Goal: Transaction & Acquisition: Purchase product/service

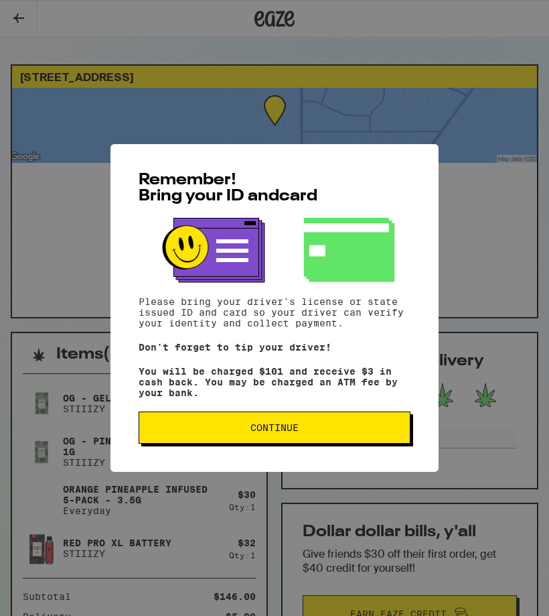
click at [283, 425] on button "Continue" at bounding box center [275, 427] width 272 height 32
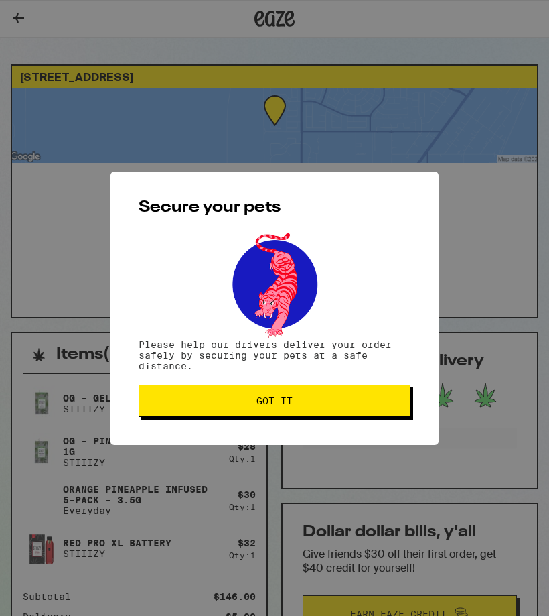
click at [266, 399] on span "Got it" at bounding box center [275, 400] width 36 height 9
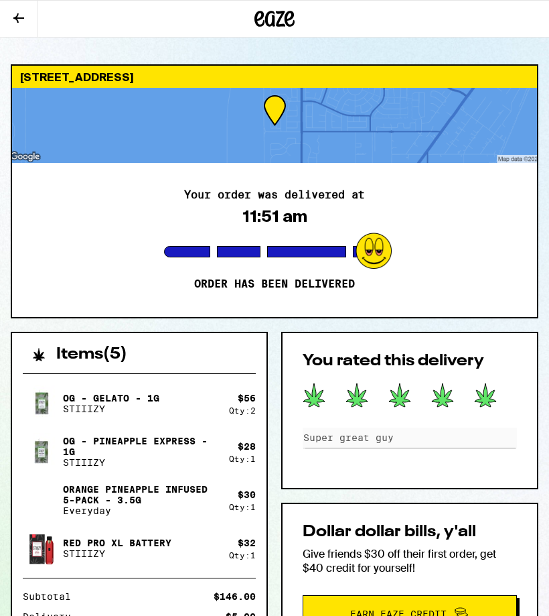
click at [9, 11] on button at bounding box center [19, 19] width 38 height 37
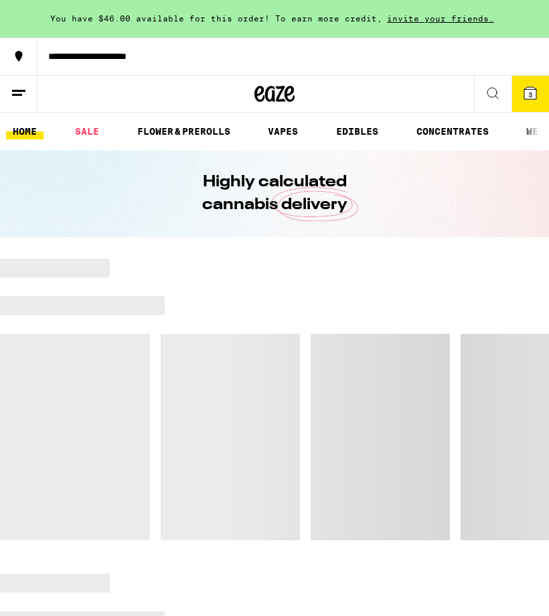
click at [285, 101] on icon at bounding box center [275, 94] width 20 height 16
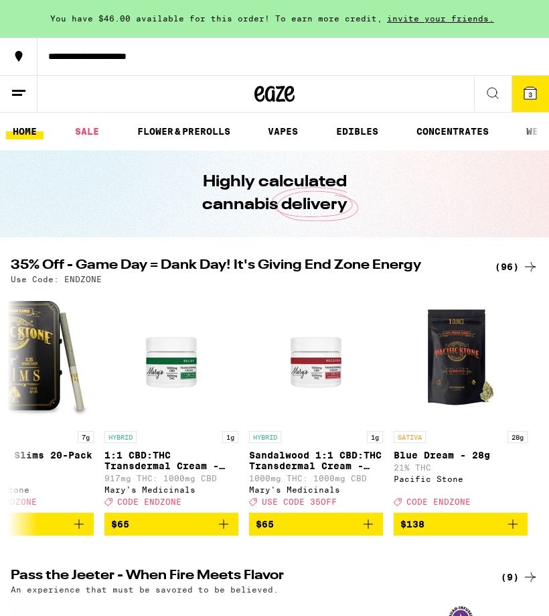
scroll to position [0, 13367]
click at [532, 100] on icon at bounding box center [531, 93] width 16 height 16
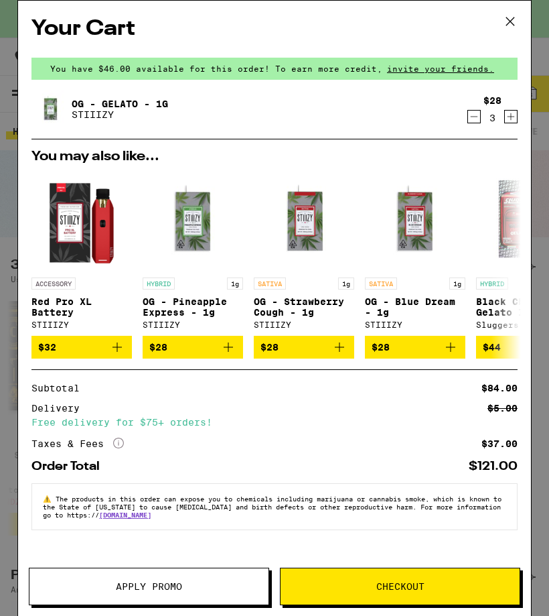
click at [236, 355] on icon "Add to bag" at bounding box center [228, 347] width 16 height 16
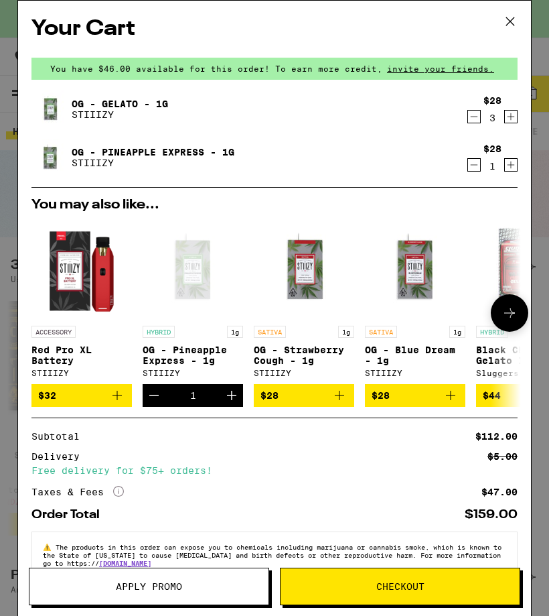
click at [474, 121] on icon "Decrement" at bounding box center [474, 117] width 12 height 16
click at [514, 17] on icon at bounding box center [511, 21] width 20 height 20
